Goal: Transaction & Acquisition: Download file/media

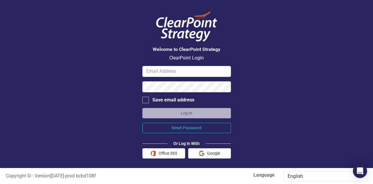
scroll to position [7, 0]
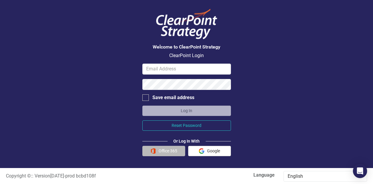
click at [166, 151] on button "Office 365" at bounding box center [163, 151] width 43 height 10
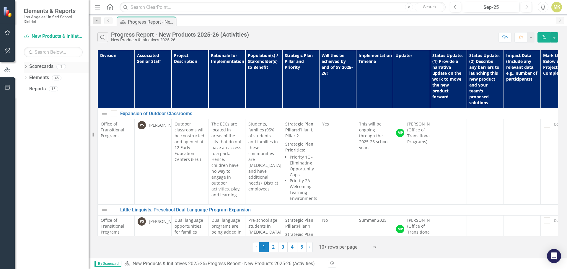
click at [48, 65] on link "Scorecards" at bounding box center [41, 66] width 24 height 7
click at [28, 65] on div "Dropdown Scorecards 1" at bounding box center [56, 67] width 65 height 11
click at [25, 66] on icon "Dropdown" at bounding box center [26, 67] width 4 height 3
click at [43, 75] on link "New Products & Initiatives 2025-26" at bounding box center [61, 77] width 56 height 7
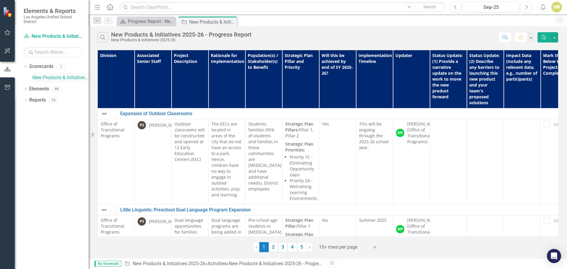
click at [48, 77] on link "New Products & Initiatives 2025-26" at bounding box center [61, 77] width 56 height 7
click at [69, 75] on link "New Products & Initiatives 2025-26" at bounding box center [61, 77] width 56 height 7
click at [102, 38] on icon "Search" at bounding box center [103, 37] width 7 height 5
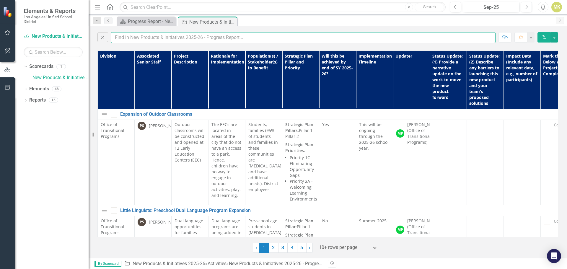
click at [146, 38] on input "text" at bounding box center [303, 37] width 385 height 11
type input "t"
type input "grant"
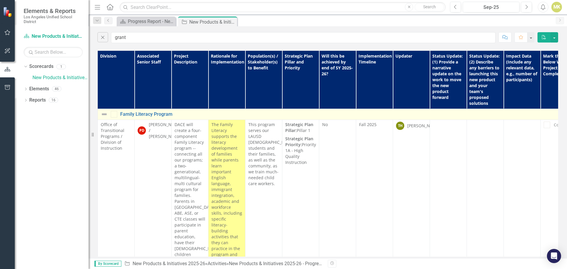
click at [104, 113] on img at bounding box center [104, 114] width 7 height 7
click at [104, 115] on img at bounding box center [104, 114] width 7 height 7
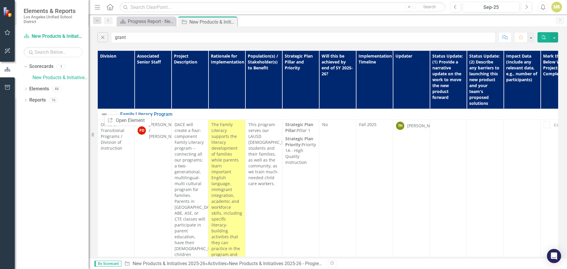
click at [118, 180] on td "Office of Transitional Programs / Division of Instruction" at bounding box center [116, 234] width 37 height 228
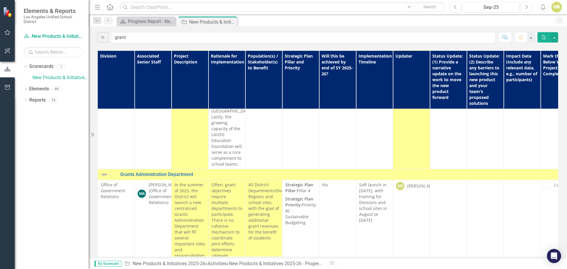
scroll to position [565, 0]
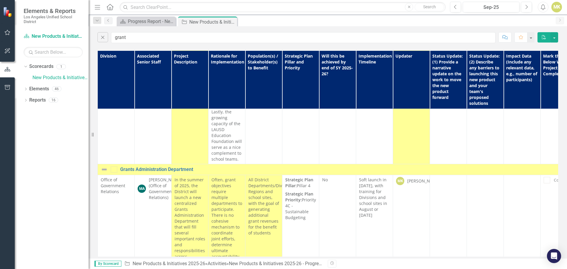
click at [197, 181] on p "In the summer of 2025, the District will launch a new centralized Grants Admini…" at bounding box center [190, 268] width 31 height 183
click at [110, 177] on span "Office of Government Relations" at bounding box center [113, 185] width 25 height 17
click at [96, 146] on div "Division Associated Senior Staff Project Description Rationale for Implementati…" at bounding box center [328, 153] width 479 height 209
click at [110, 177] on span "Office of Government Relations" at bounding box center [113, 185] width 25 height 17
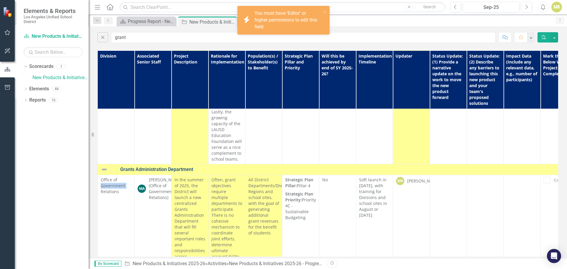
click at [131, 167] on link "Grants Administration Department" at bounding box center [347, 169] width 455 height 5
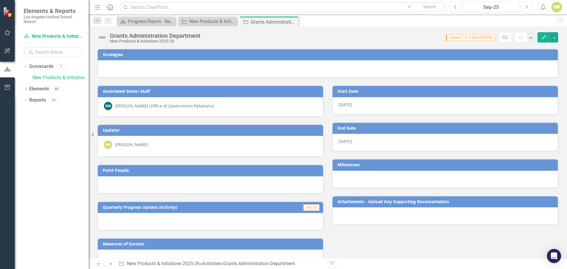
click at [104, 37] on img at bounding box center [102, 37] width 9 height 9
click at [103, 37] on img at bounding box center [102, 37] width 9 height 9
click at [373, 37] on icon "Favorite" at bounding box center [521, 37] width 5 height 4
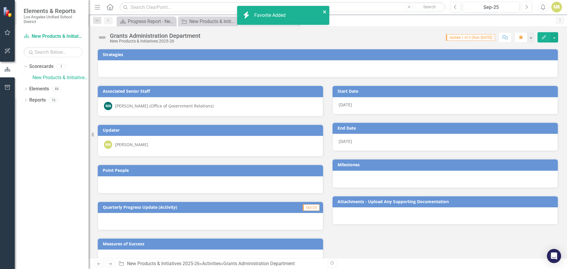
click at [326, 11] on icon "close" at bounding box center [324, 11] width 3 height 3
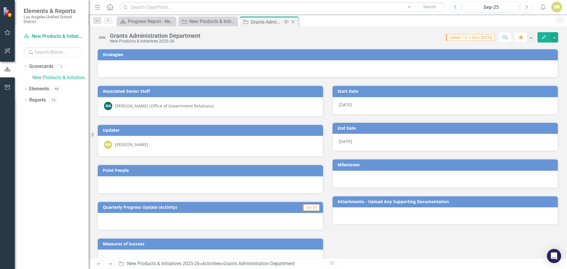
click at [294, 22] on icon "Close" at bounding box center [293, 22] width 6 height 5
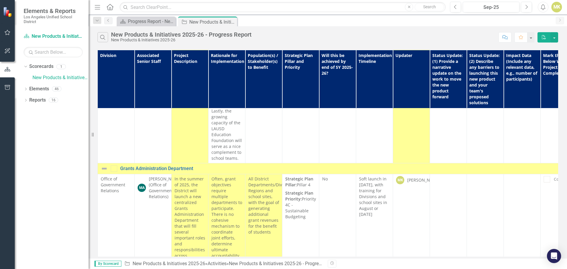
scroll to position [557, 0]
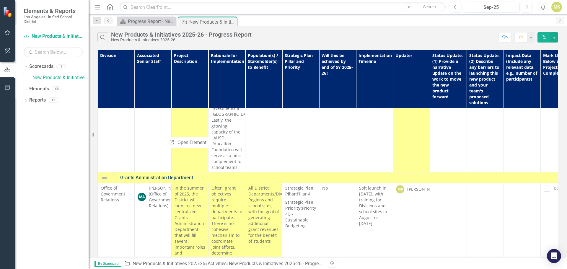
click at [152, 175] on link "Grants Administration Department" at bounding box center [347, 177] width 455 height 5
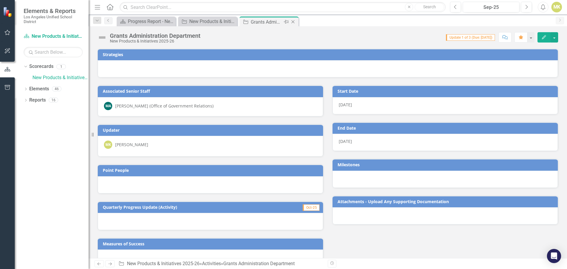
click at [286, 22] on icon at bounding box center [286, 22] width 5 height 4
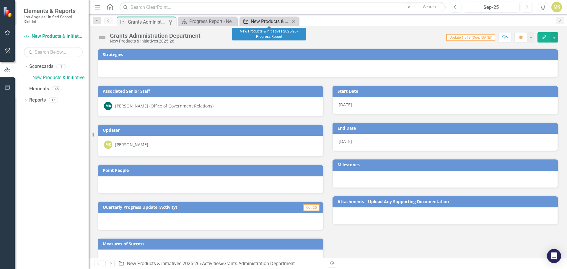
click at [266, 21] on div "New Products & Initiatives 2025-26 - Progress Report" at bounding box center [270, 21] width 39 height 7
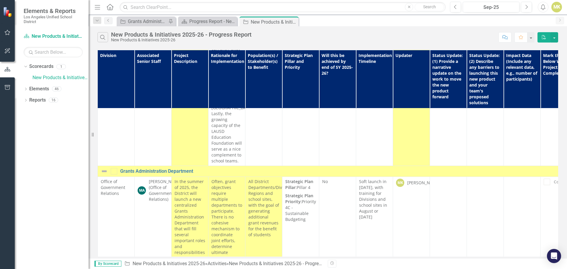
scroll to position [562, 0]
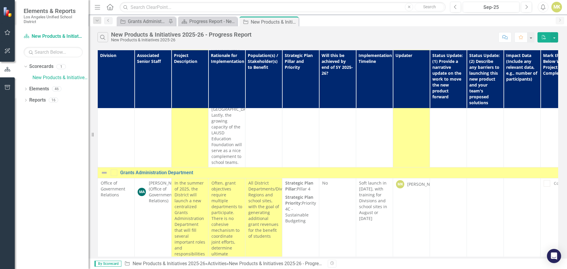
click at [373, 181] on div "[PERSON_NAME]" at bounding box center [424, 184] width 33 height 6
drag, startPoint x: 371, startPoint y: 151, endPoint x: 377, endPoint y: 192, distance: 40.9
click at [368, 180] on span "Soft launch in [DATE], with training for Divisions and school sites in August o…" at bounding box center [373, 200] width 28 height 41
drag, startPoint x: 257, startPoint y: 179, endPoint x: 264, endPoint y: 171, distance: 10.4
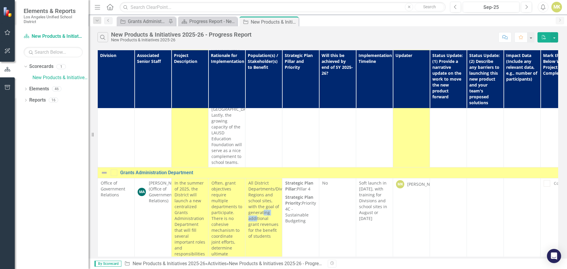
click at [264, 180] on span "All District Departments/Divisions, Regions and school sites, with the goal of …" at bounding box center [272, 209] width 46 height 59
click at [268, 184] on span "All District Departments/Divisions, Regions and school sites, with the goal of …" at bounding box center [272, 209] width 46 height 59
click at [266, 184] on span "All District Departments/Divisions, Regions and school sites, with the goal of …" at bounding box center [272, 209] width 46 height 59
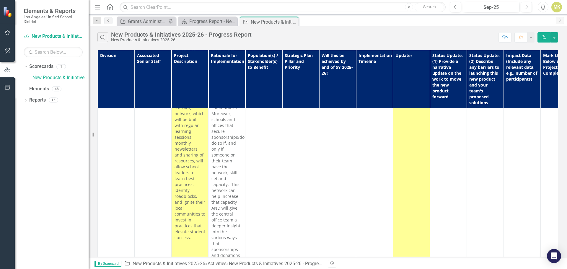
scroll to position [527, 0]
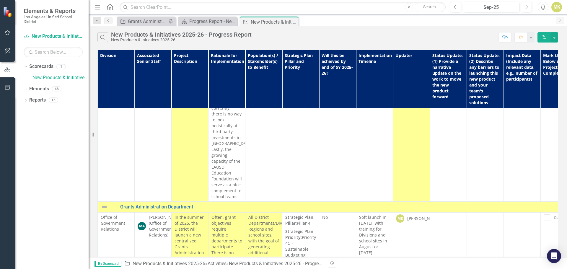
click at [259, 184] on span "All District Departments/Divisions, Regions and school sites, with the goal of …" at bounding box center [272, 244] width 46 height 59
click at [373, 37] on button "button" at bounding box center [555, 37] width 8 height 10
click at [373, 60] on link "Excel Export to Excel" at bounding box center [535, 59] width 47 height 11
click at [373, 38] on button "button" at bounding box center [555, 37] width 8 height 10
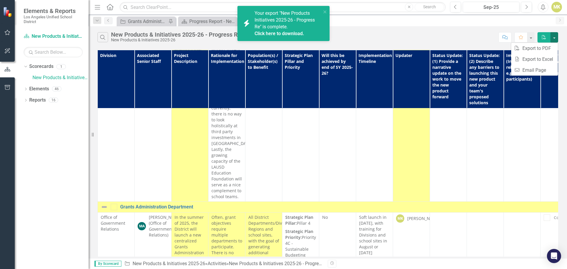
click at [274, 31] on link "Click here to download." at bounding box center [280, 34] width 50 height 6
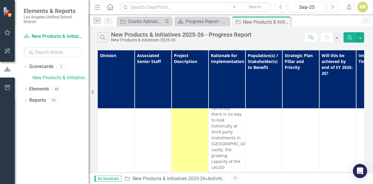
click at [27, 7] on div "Elements & Reports Los Angeles Unified School District" at bounding box center [52, 16] width 74 height 32
